Goal: Find specific page/section: Find specific page/section

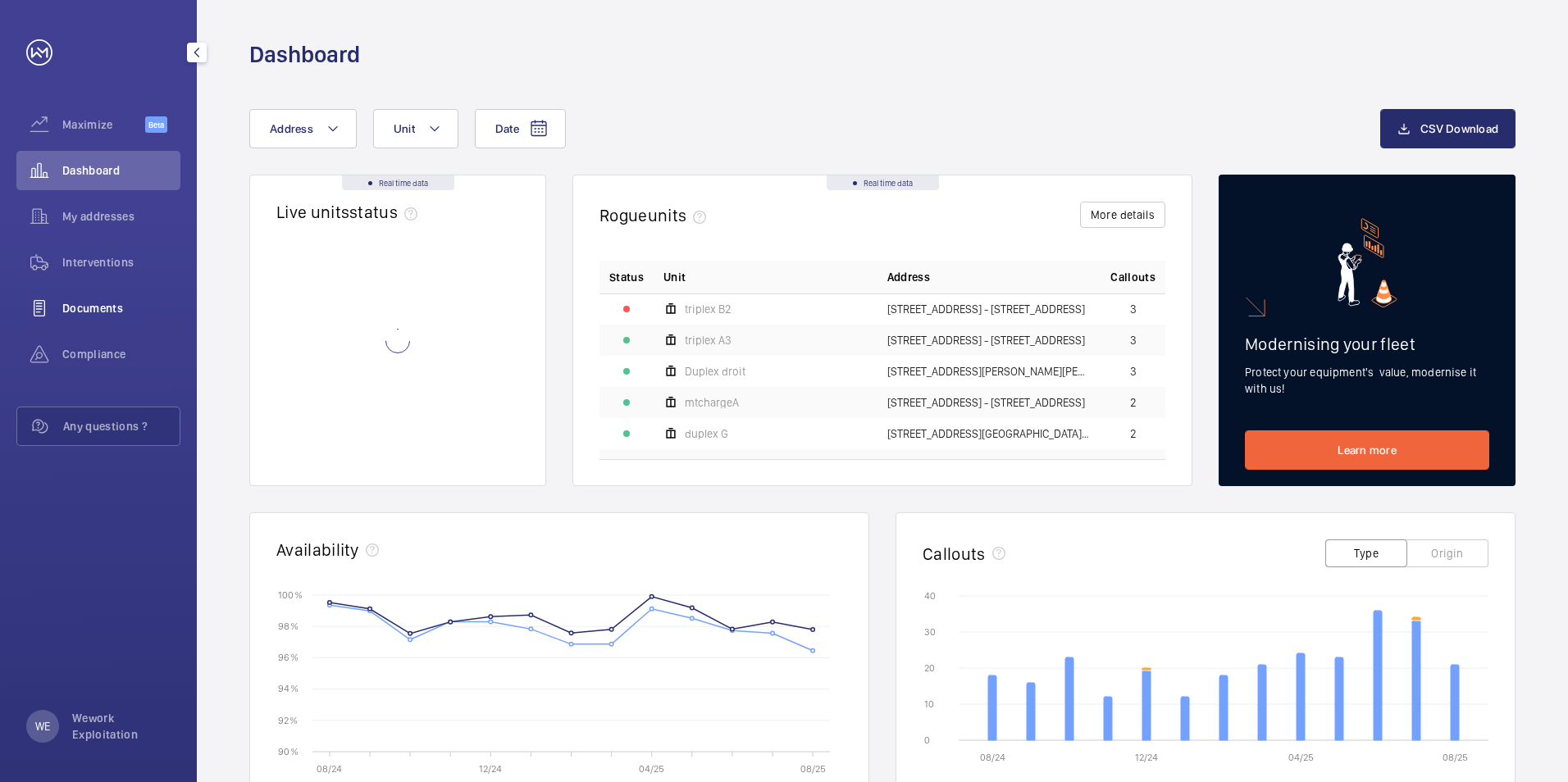
click at [105, 303] on span "Documents" at bounding box center [122, 308] width 119 height 16
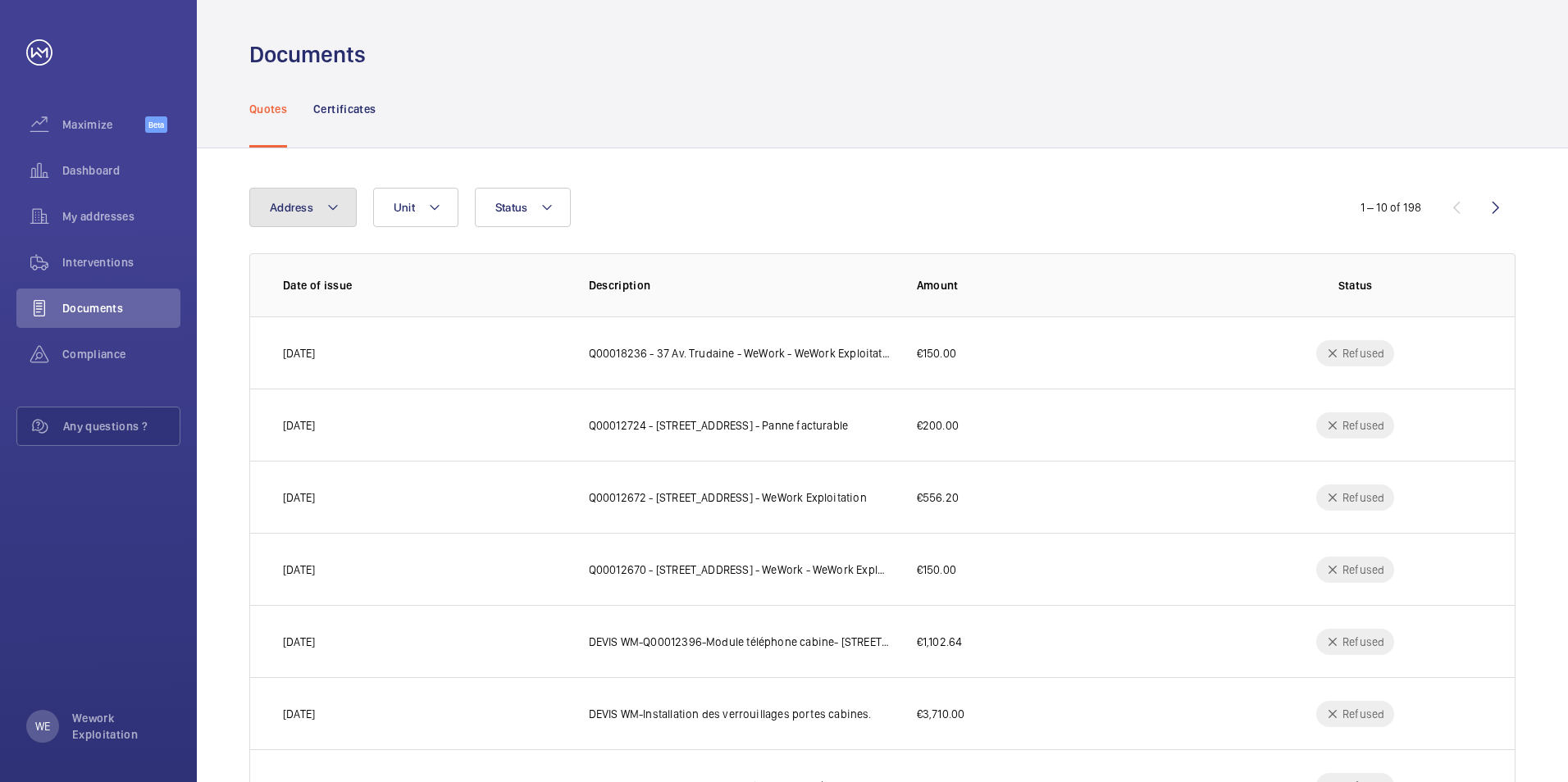
click at [327, 208] on mat-icon at bounding box center [333, 207] width 13 height 20
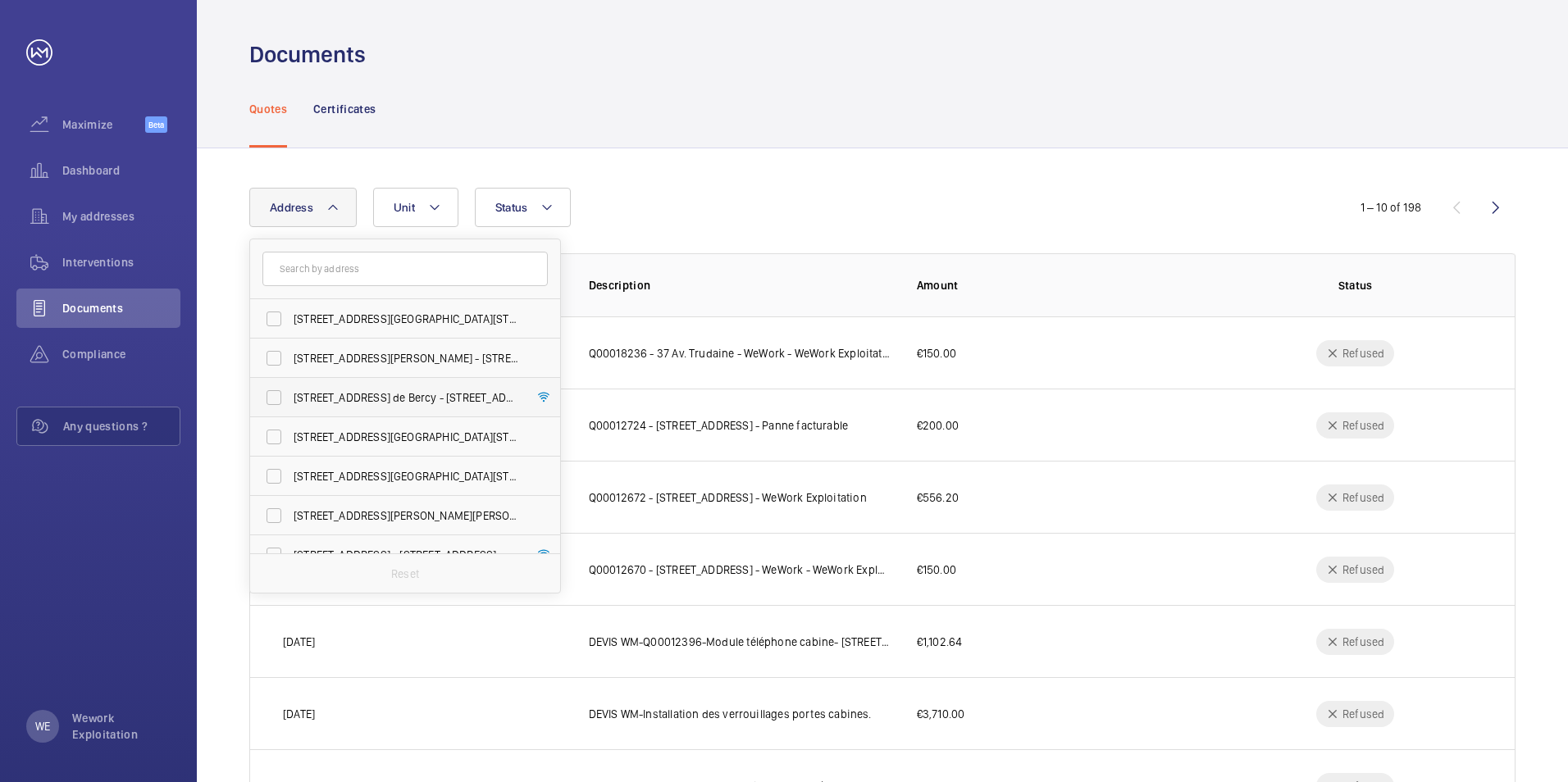
click at [271, 396] on label "[STREET_ADDRESS] de Bercy - [STREET_ADDRESS]" at bounding box center [392, 398] width 286 height 40
click at [271, 396] on input "[STREET_ADDRESS] de Bercy - [STREET_ADDRESS]" at bounding box center [274, 397] width 33 height 33
checkbox input "true"
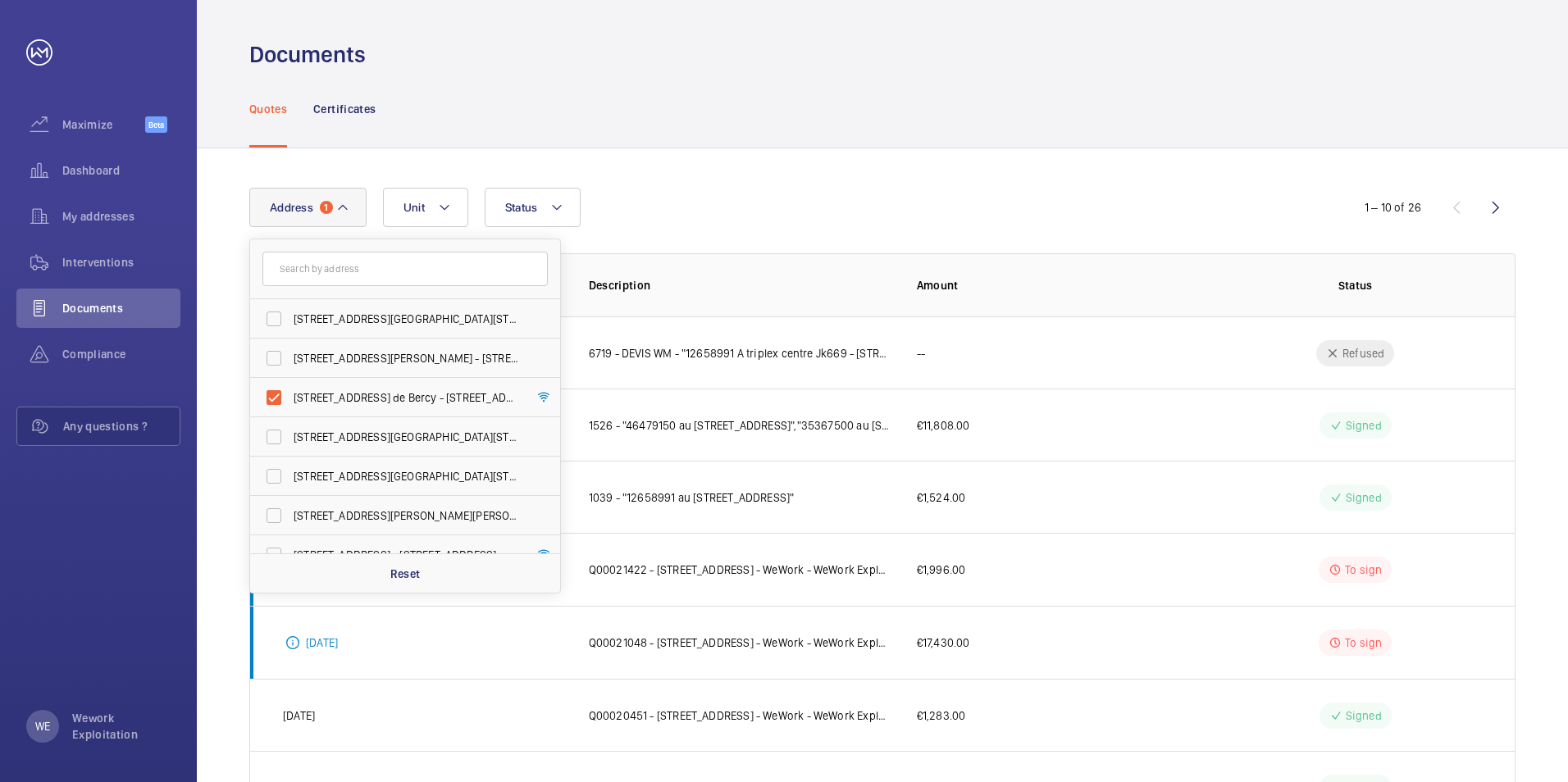
click at [642, 222] on div "Address [STREET_ADDRESS][GEOGRAPHIC_DATA][STREET_ADDRESS][PERSON_NAME][STREET_A…" at bounding box center [784, 208] width 1070 height 40
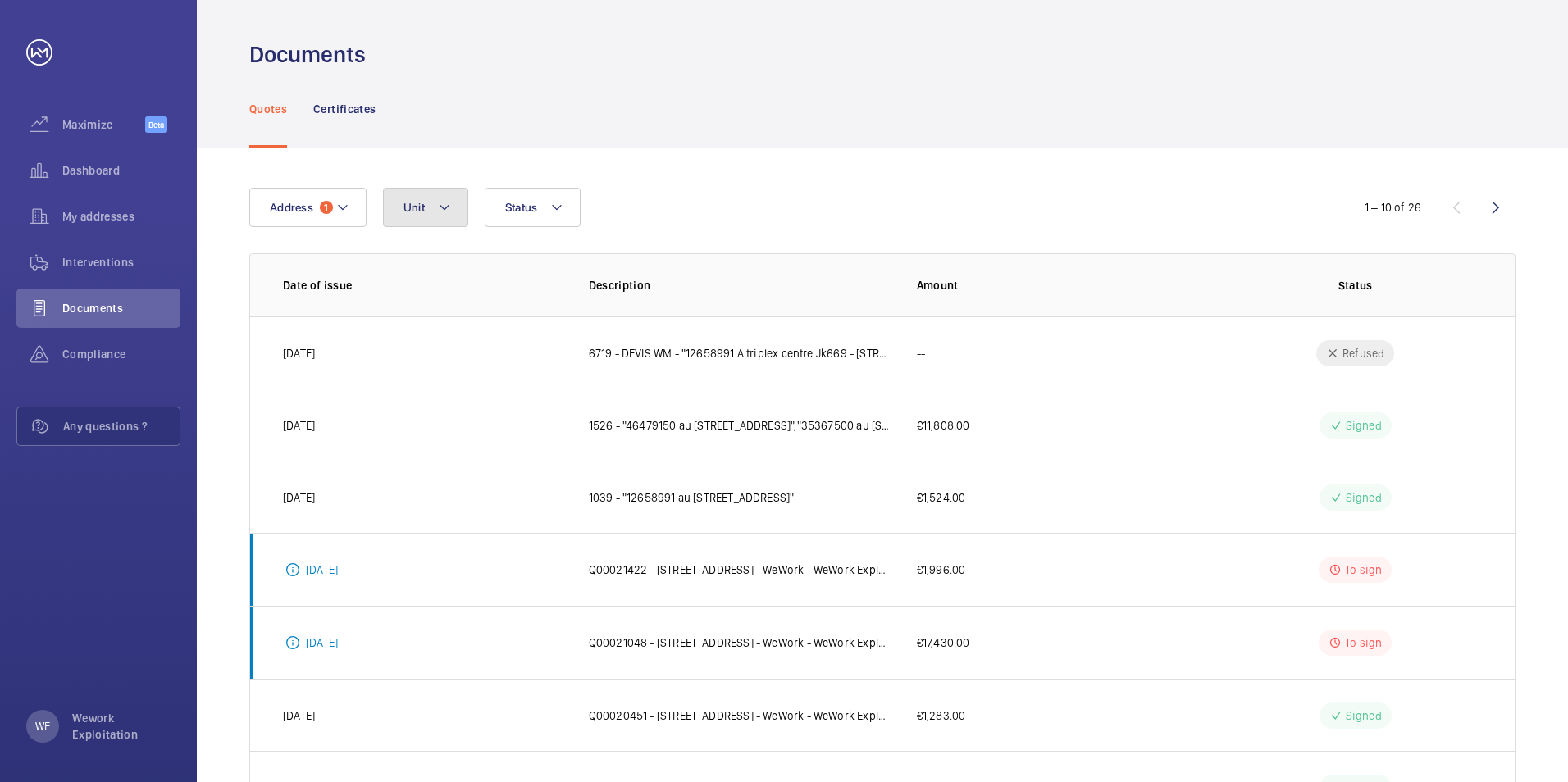
click at [450, 205] on button "Unit" at bounding box center [425, 208] width 86 height 40
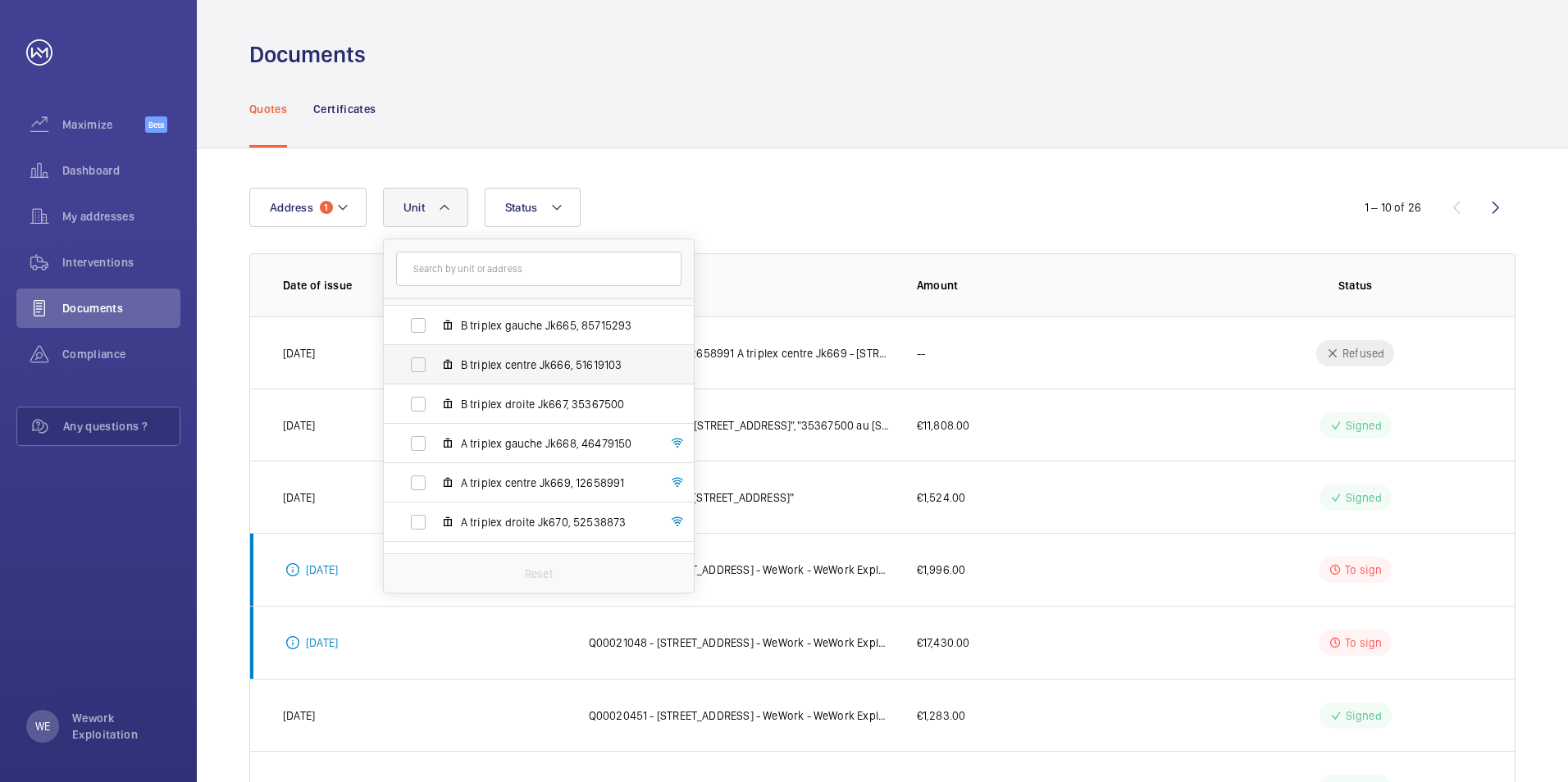
scroll to position [61, 0]
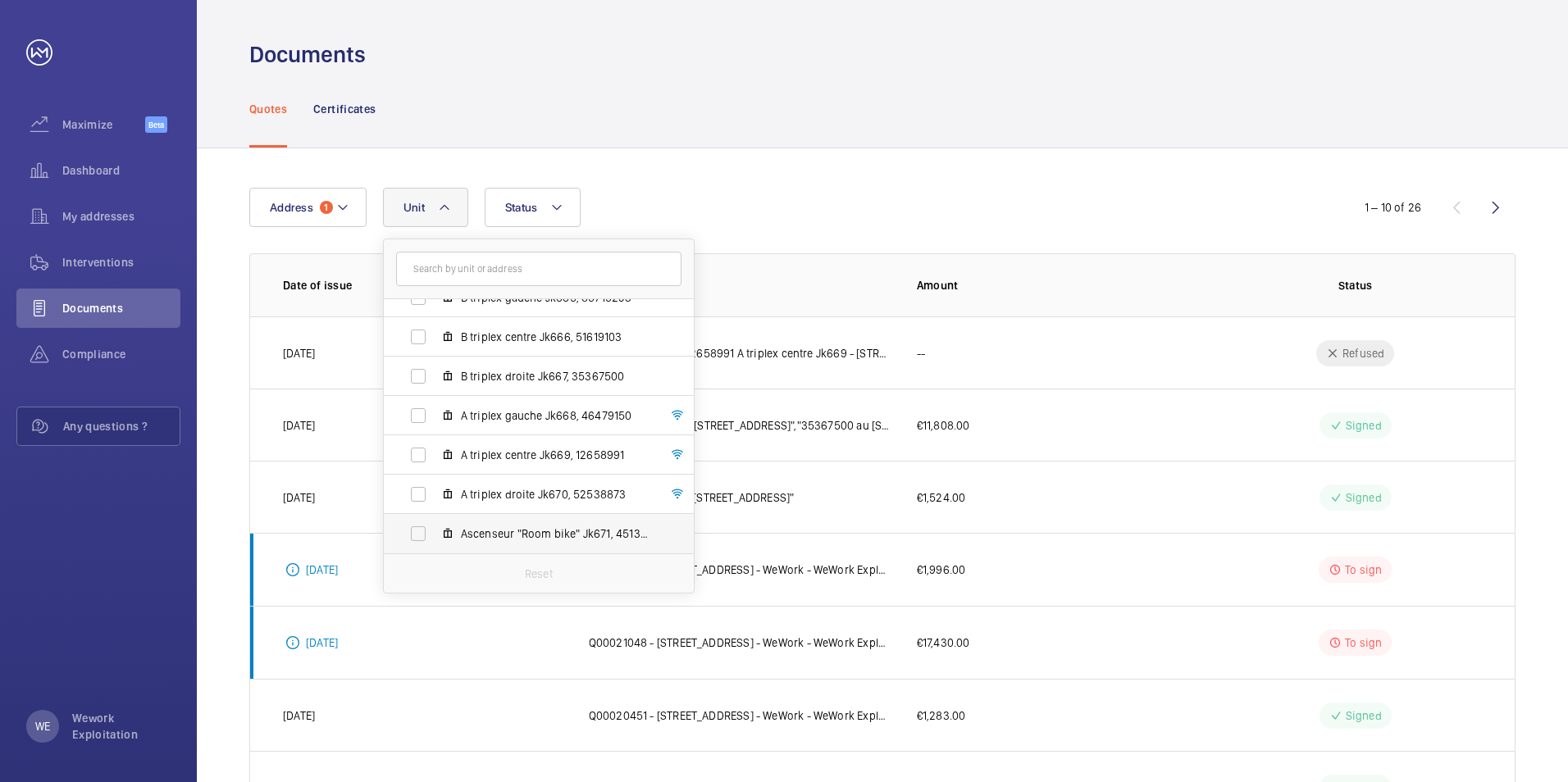
click at [420, 529] on label "Ascenseur "Room bike" Jk671, 45138646" at bounding box center [525, 534] width 284 height 40
click at [420, 529] on input "Ascenseur "Room bike" Jk671, 45138646" at bounding box center [417, 534] width 33 height 33
checkbox input "true"
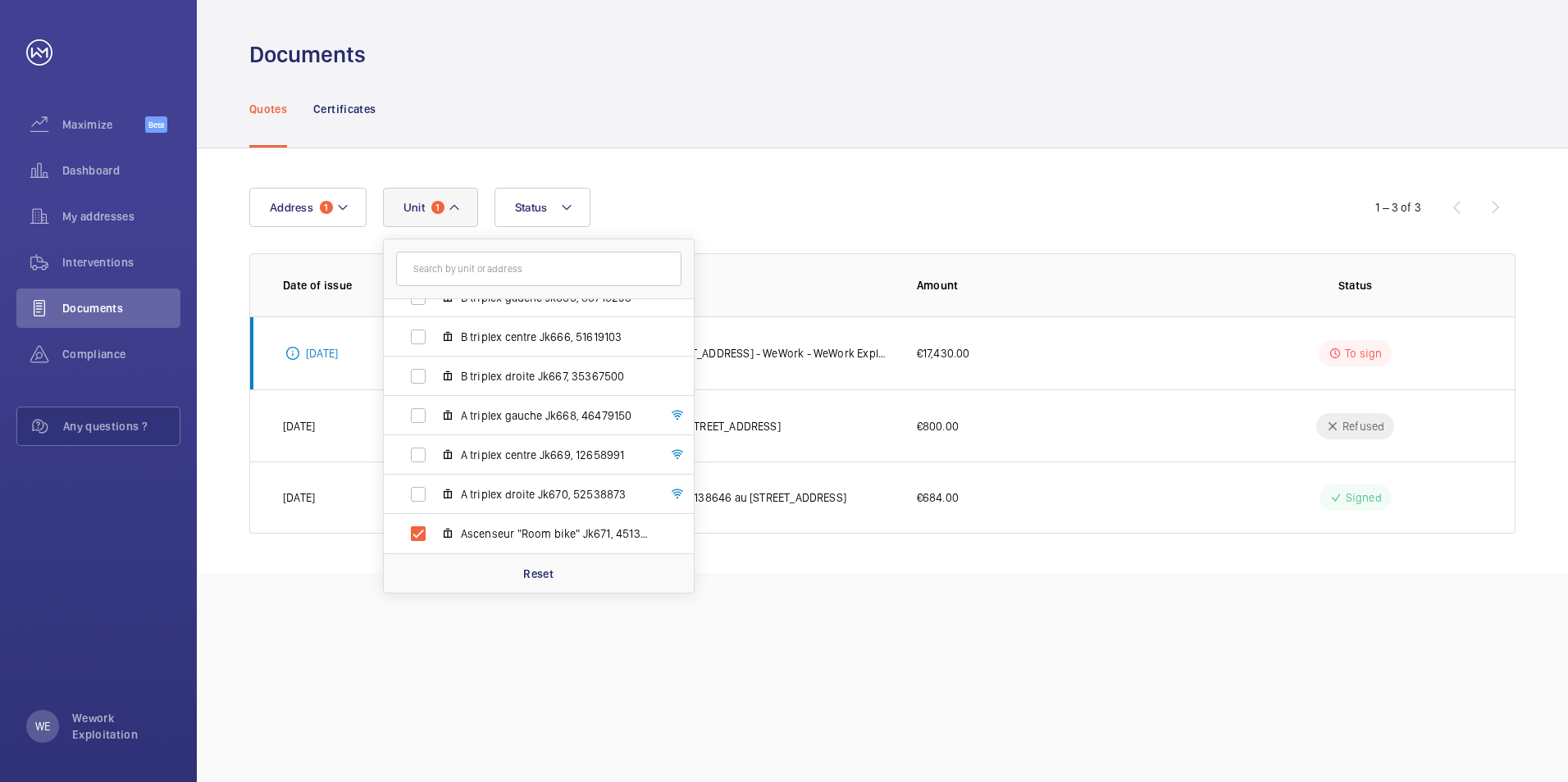
click at [728, 197] on div "Address [STREET_ADDRESS] B triplex gauche Jk665, 85715293 B triplex centre Jk66…" at bounding box center [784, 208] width 1070 height 40
